Goal: Task Accomplishment & Management: Use online tool/utility

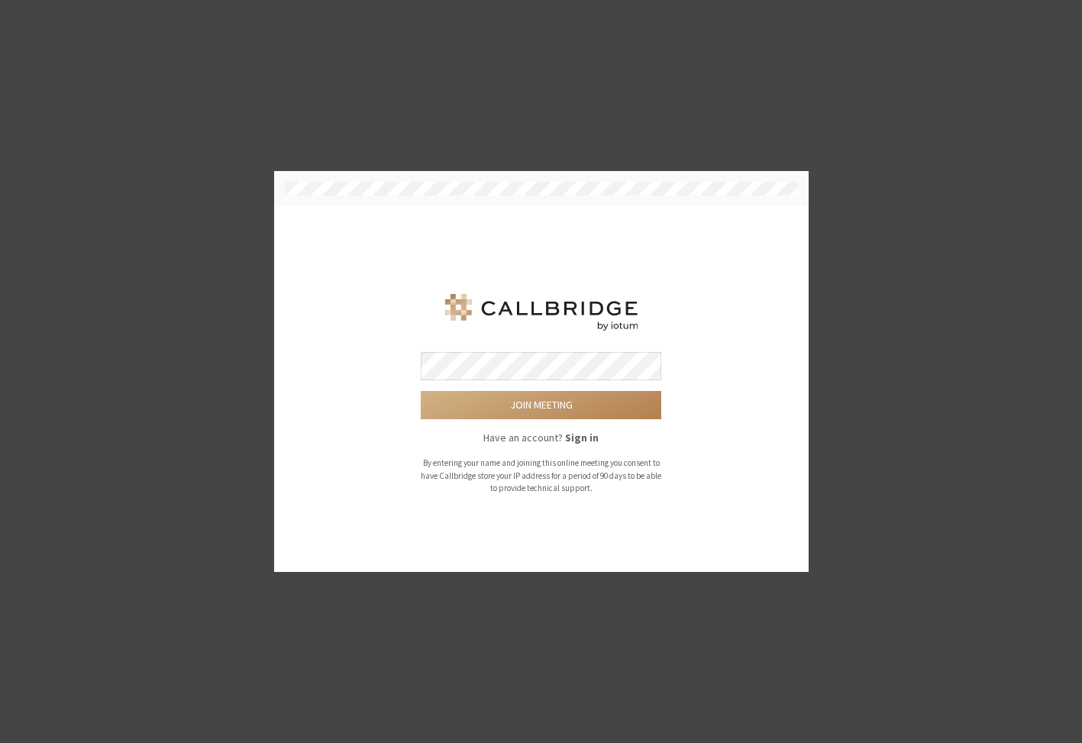
click at [421, 391] on button "Join meeting" at bounding box center [541, 405] width 240 height 28
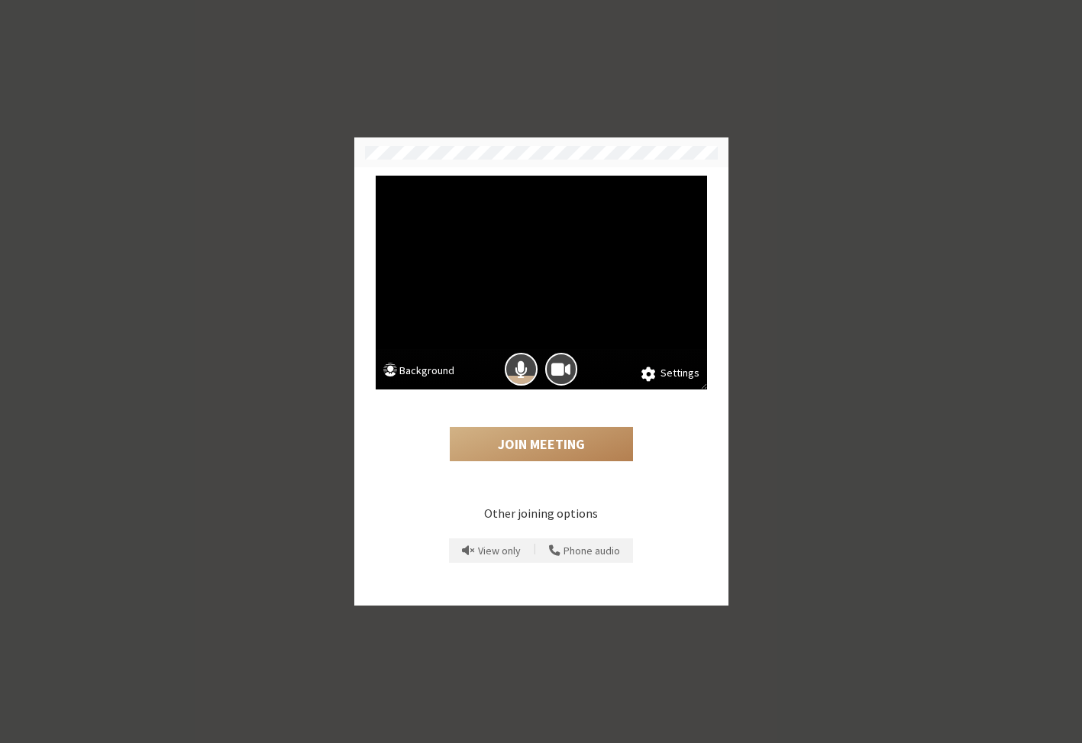
click at [501, 369] on div at bounding box center [521, 369] width 40 height 40
click at [521, 379] on div "Mic is on" at bounding box center [521, 376] width 30 height 15
click at [518, 437] on button "Join Meeting" at bounding box center [541, 444] width 183 height 35
drag, startPoint x: 506, startPoint y: 375, endPoint x: 516, endPoint y: 417, distance: 43.1
click at [506, 375] on button "Mic is on" at bounding box center [521, 369] width 33 height 33
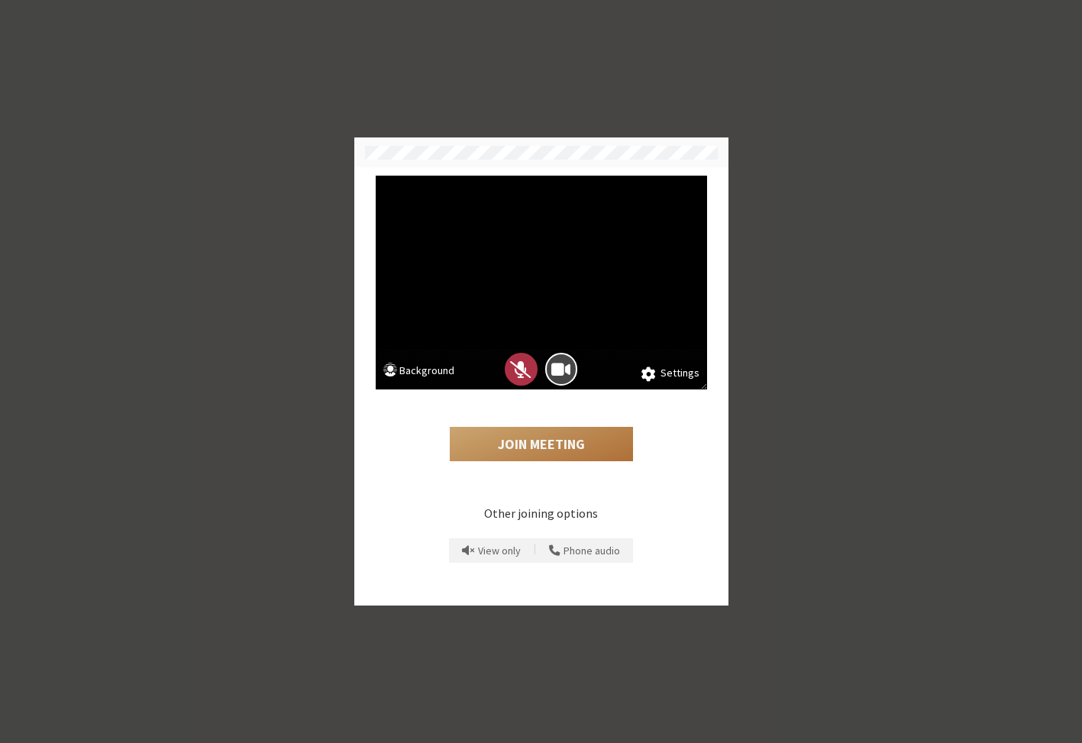
click at [518, 450] on button "Join Meeting" at bounding box center [541, 444] width 183 height 35
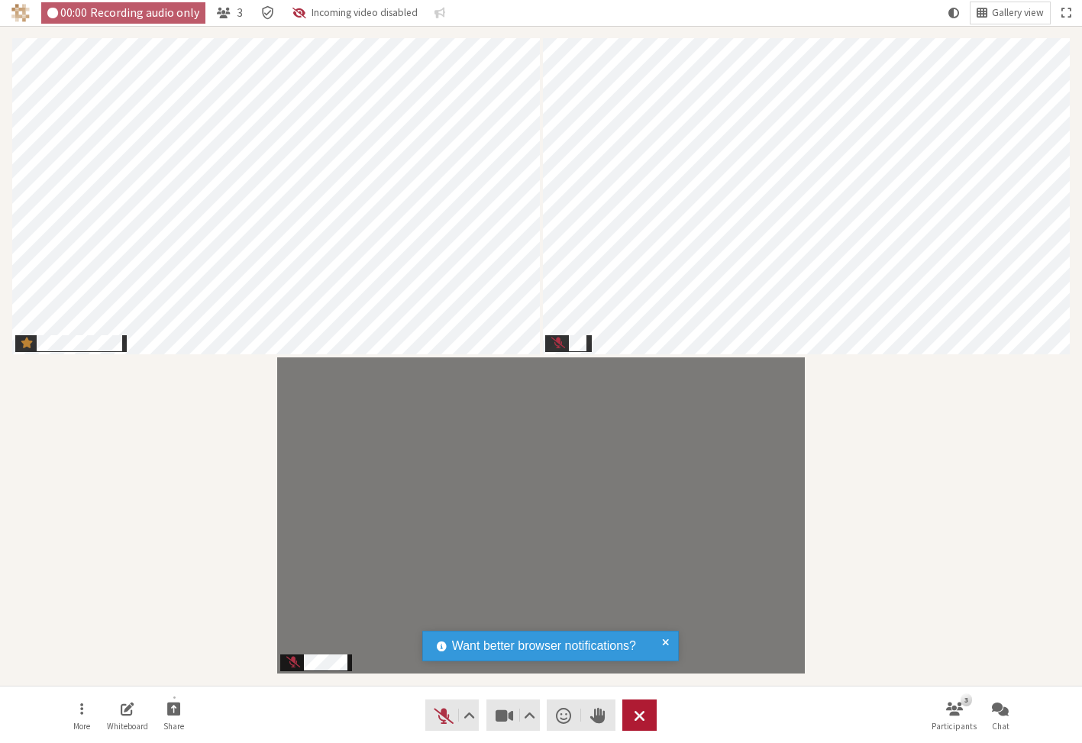
click at [635, 718] on span "Leave meeting" at bounding box center [639, 715] width 11 height 21
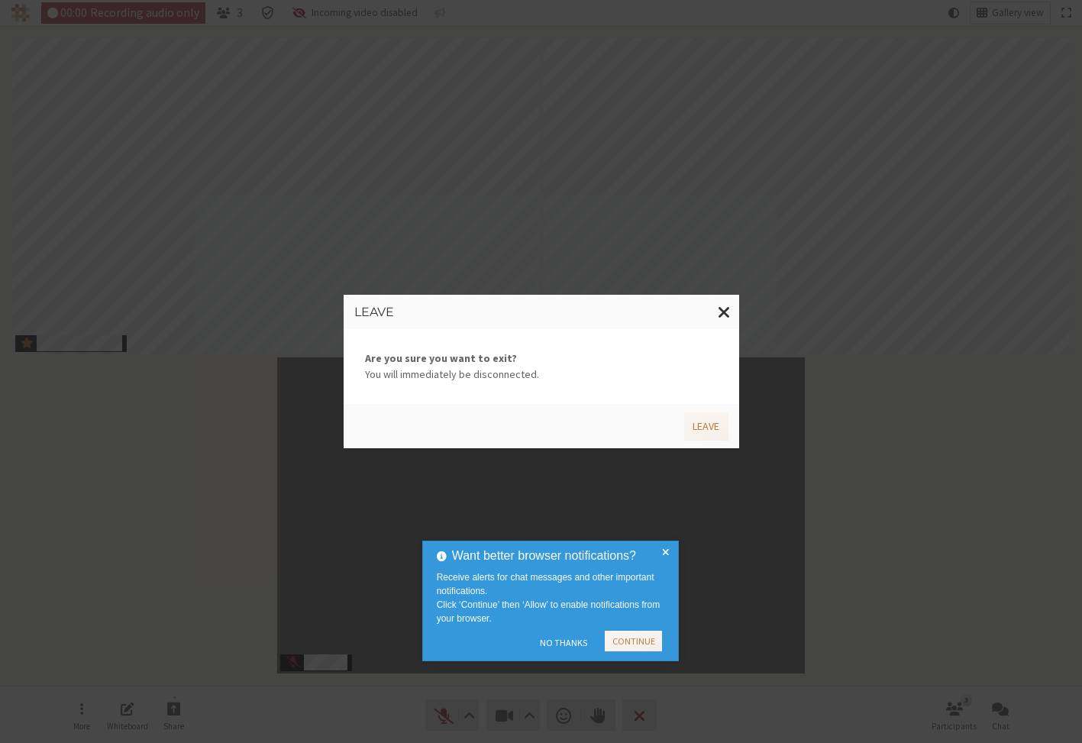
drag, startPoint x: 640, startPoint y: 640, endPoint x: 647, endPoint y: 634, distance: 8.6
click at [640, 641] on button "Continue" at bounding box center [633, 640] width 57 height 21
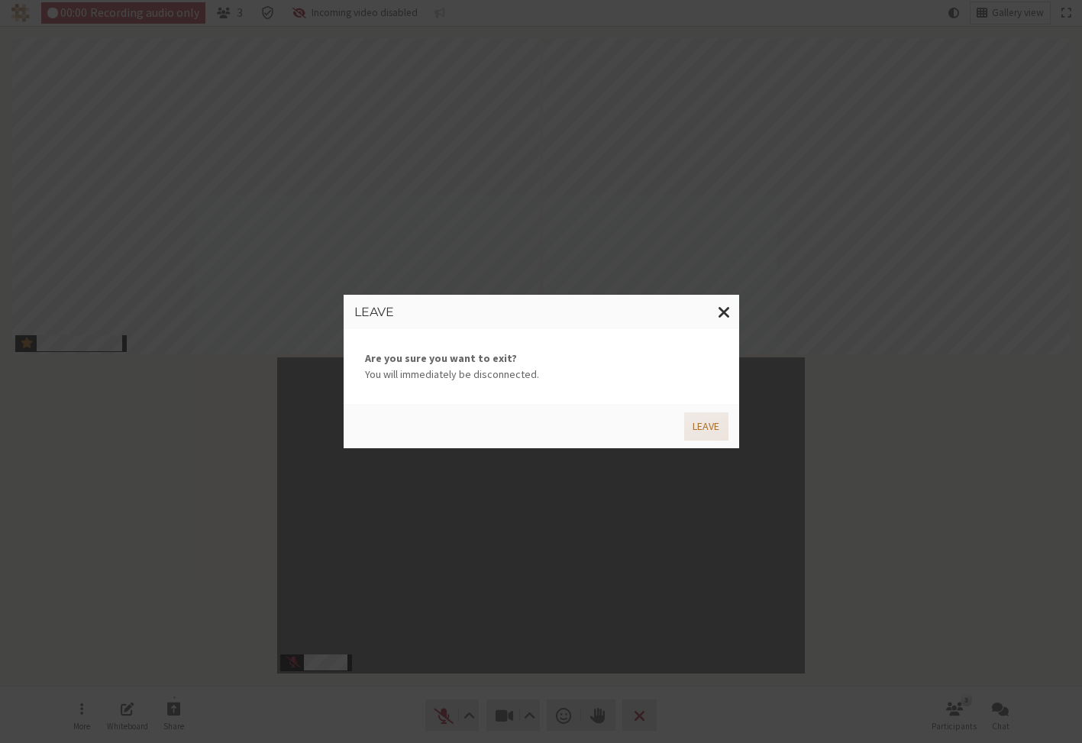
click at [706, 422] on button "Leave" at bounding box center [706, 426] width 44 height 28
